Goal: Navigation & Orientation: Understand site structure

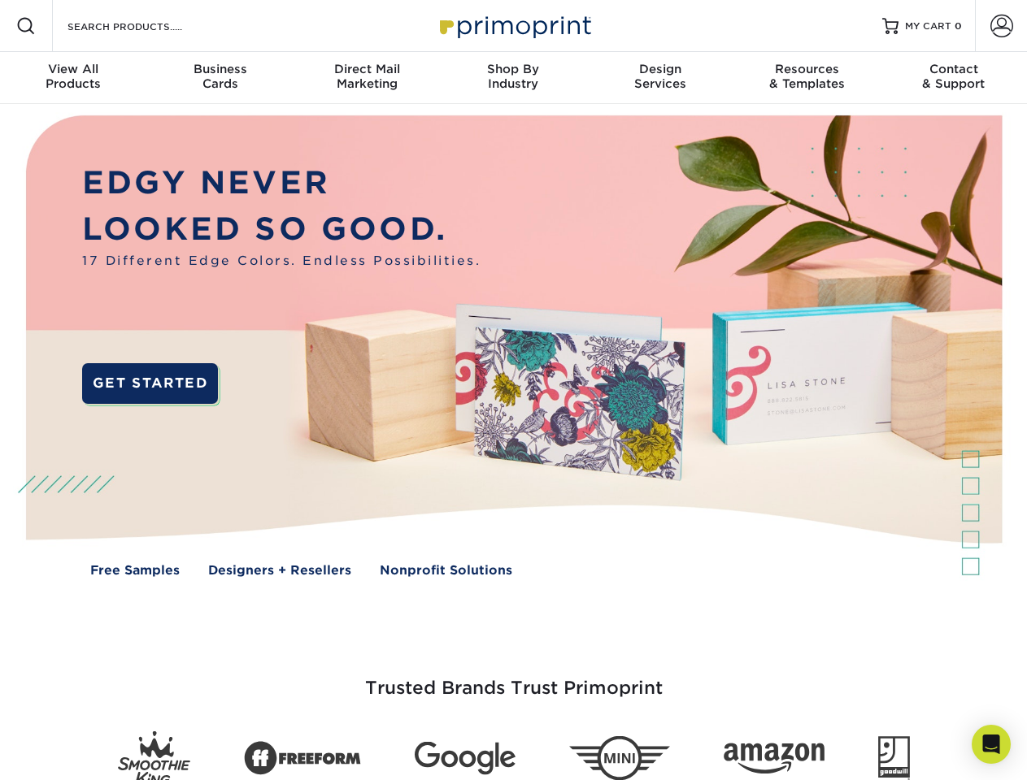
click at [513, 390] on img at bounding box center [513, 358] width 1016 height 508
click at [26, 26] on span at bounding box center [26, 26] width 20 height 20
click at [1001, 26] on span at bounding box center [1001, 26] width 23 height 23
click at [73, 78] on div "View All Products" at bounding box center [73, 76] width 146 height 29
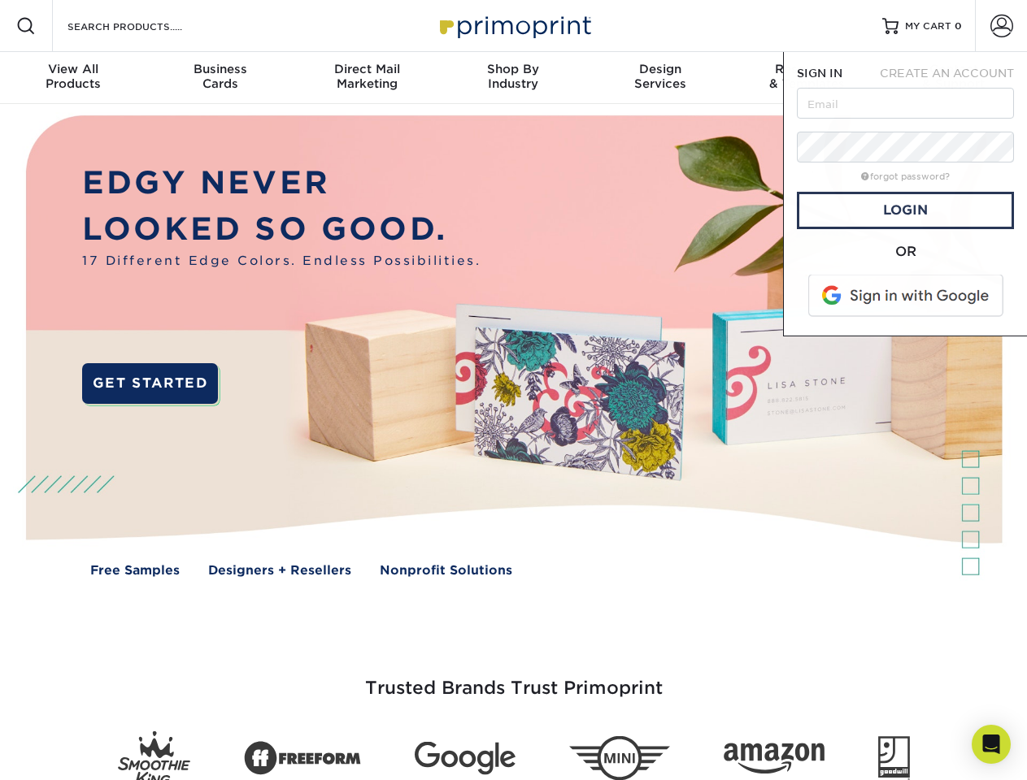
click at [219, 78] on div "Business Cards" at bounding box center [219, 76] width 146 height 29
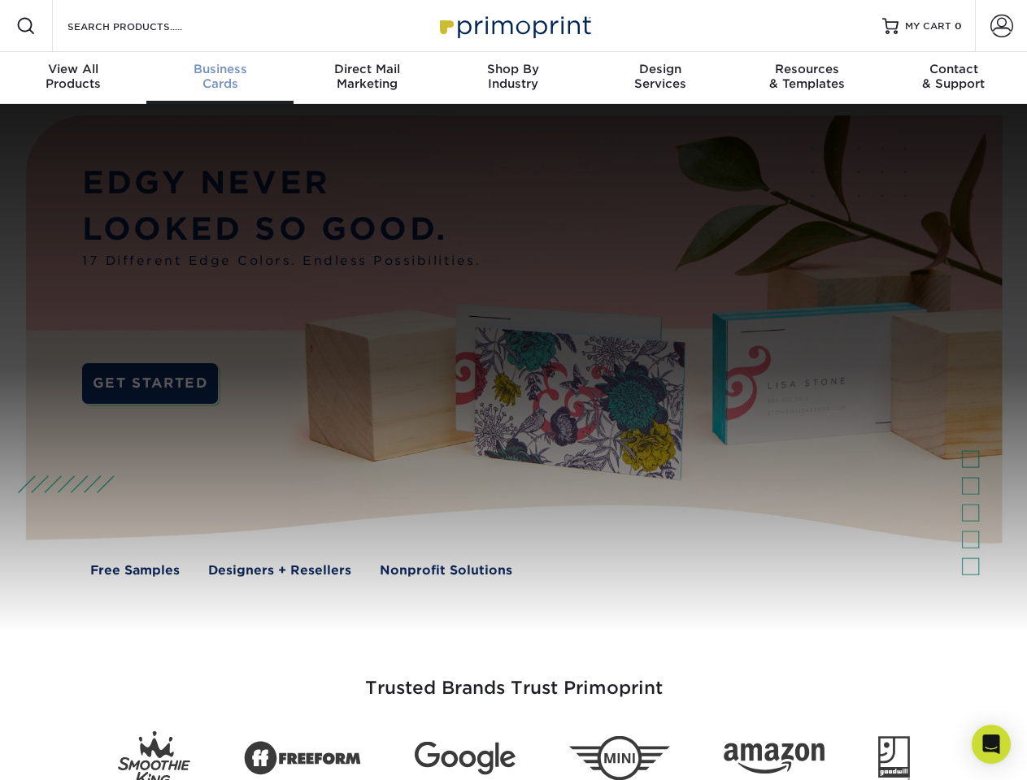
click at [367, 78] on div "Direct Mail Marketing" at bounding box center [366, 76] width 146 height 29
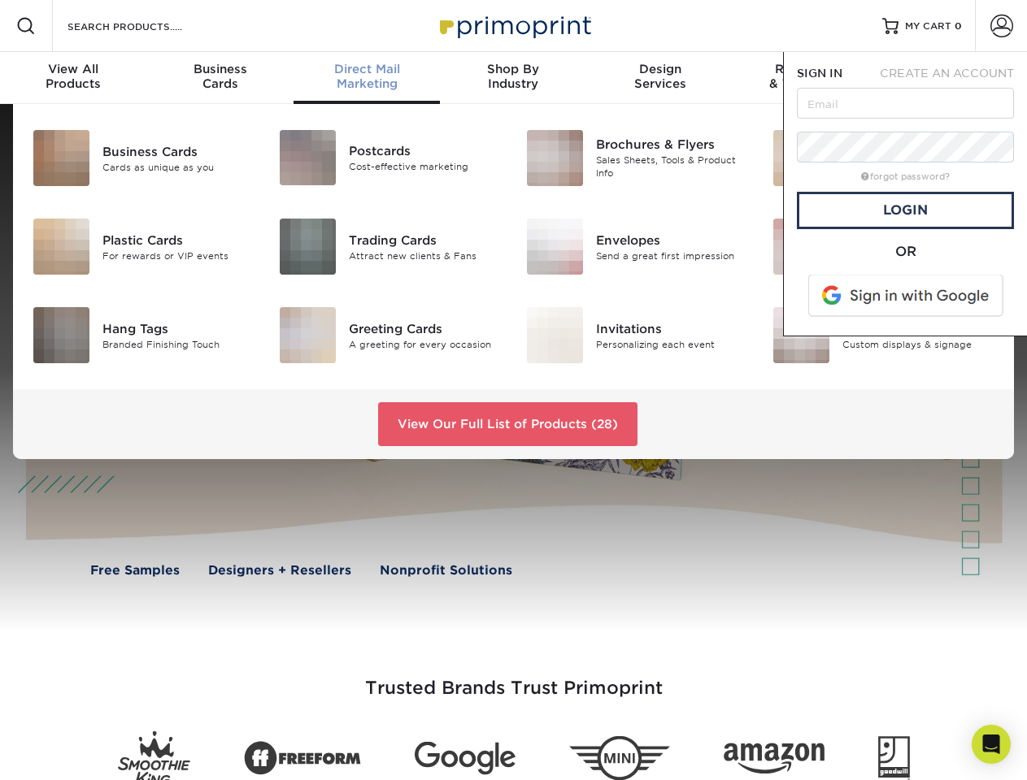
click at [513, 78] on div "Shop By Industry" at bounding box center [513, 76] width 146 height 29
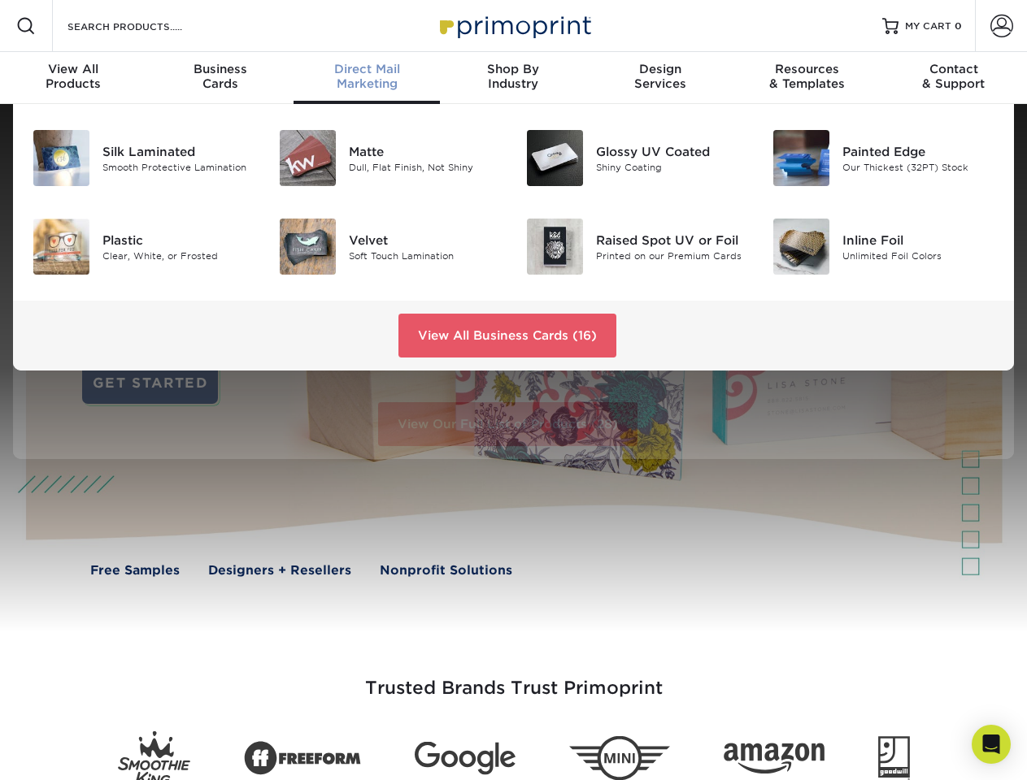
click at [660, 78] on div "Design Services" at bounding box center [660, 76] width 146 height 29
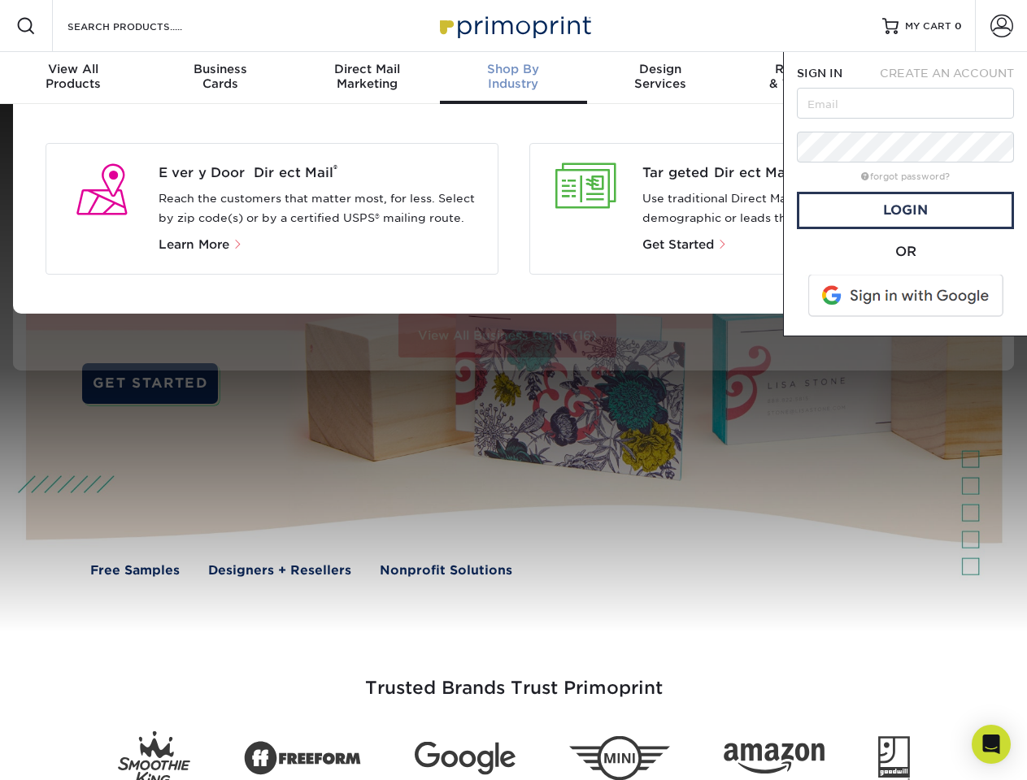
click at [806, 78] on span "SIGN IN" at bounding box center [820, 73] width 46 height 13
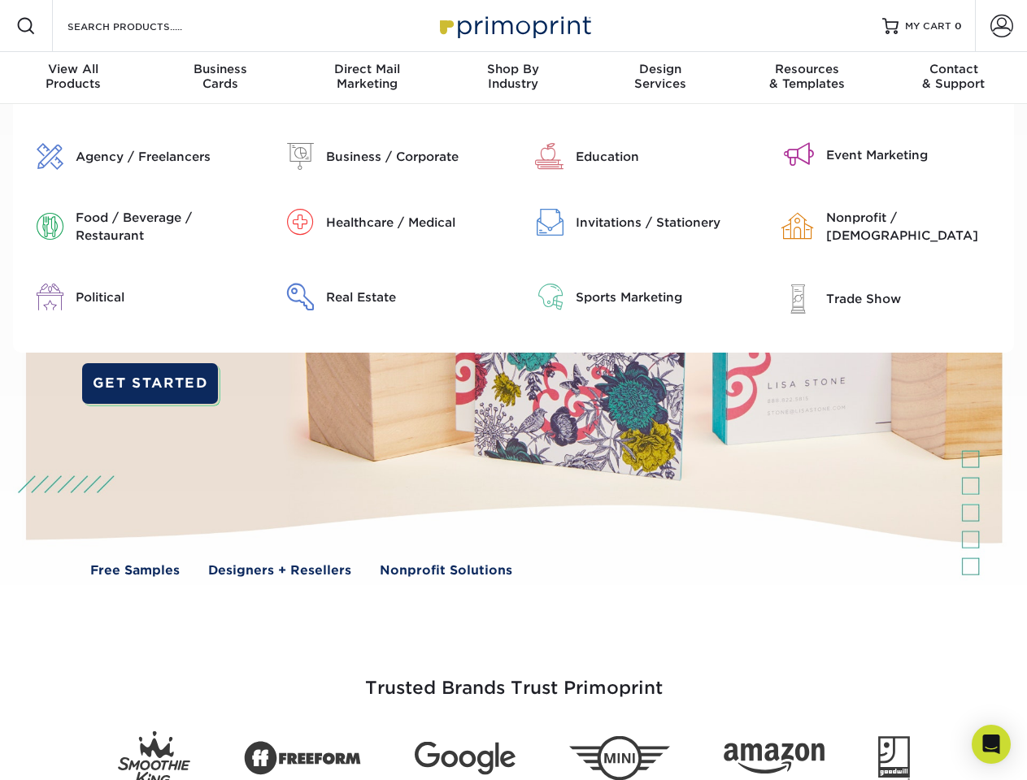
click at [954, 78] on div "Contact & Support" at bounding box center [953, 76] width 146 height 29
